Goal: Obtain resource: Download file/media

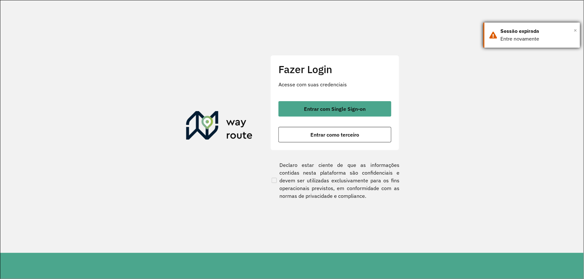
click at [574, 32] on span "×" at bounding box center [575, 30] width 3 height 10
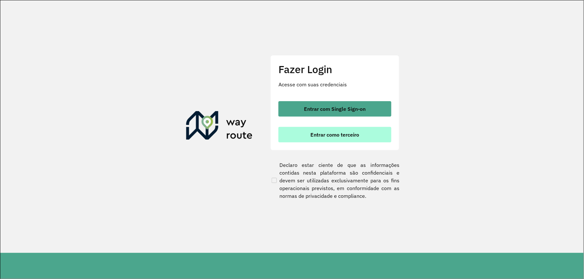
click at [328, 135] on span "Entrar como terceiro" at bounding box center [335, 134] width 49 height 5
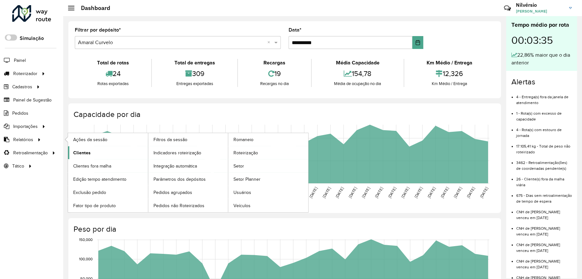
click at [97, 154] on link "Clientes" at bounding box center [108, 152] width 80 height 13
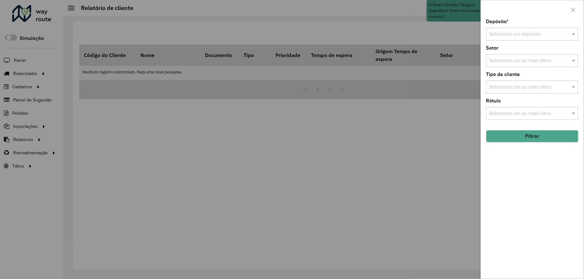
click at [507, 36] on input "text" at bounding box center [525, 35] width 73 height 8
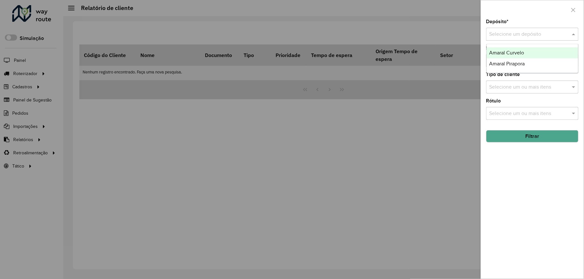
click at [515, 55] on span "Amaral Curvelo" at bounding box center [506, 52] width 35 height 5
click at [497, 137] on button "Filtrar" at bounding box center [532, 136] width 92 height 12
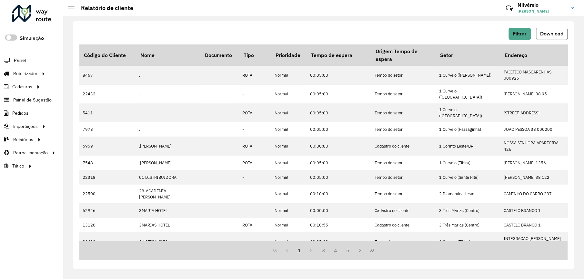
click at [548, 33] on span "Download" at bounding box center [551, 33] width 23 height 5
click at [523, 38] on button "Filtrar" at bounding box center [520, 34] width 22 height 12
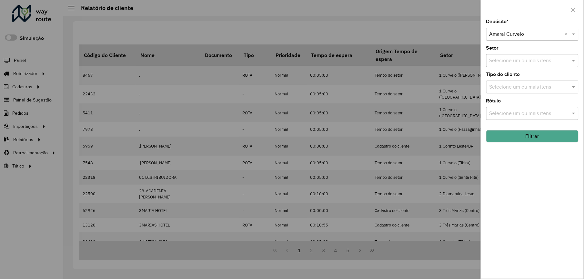
click at [535, 41] on div "Depósito * Selecione um depósito × Amaral Curvelo × Setor Selecione um ou mais …" at bounding box center [532, 149] width 103 height 260
click at [534, 31] on input "text" at bounding box center [525, 35] width 73 height 8
click at [525, 56] on div "Amaral Pirapora" at bounding box center [532, 52] width 91 height 11
click at [509, 136] on button "Filtrar" at bounding box center [532, 136] width 92 height 12
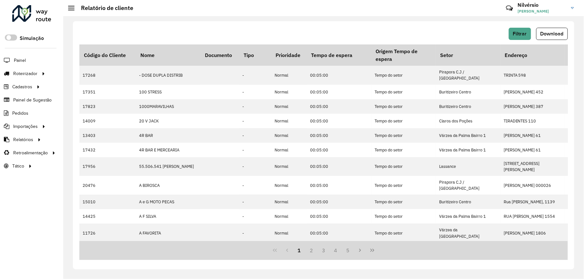
click at [552, 36] on span "Download" at bounding box center [551, 33] width 23 height 5
